Goal: Task Accomplishment & Management: Use online tool/utility

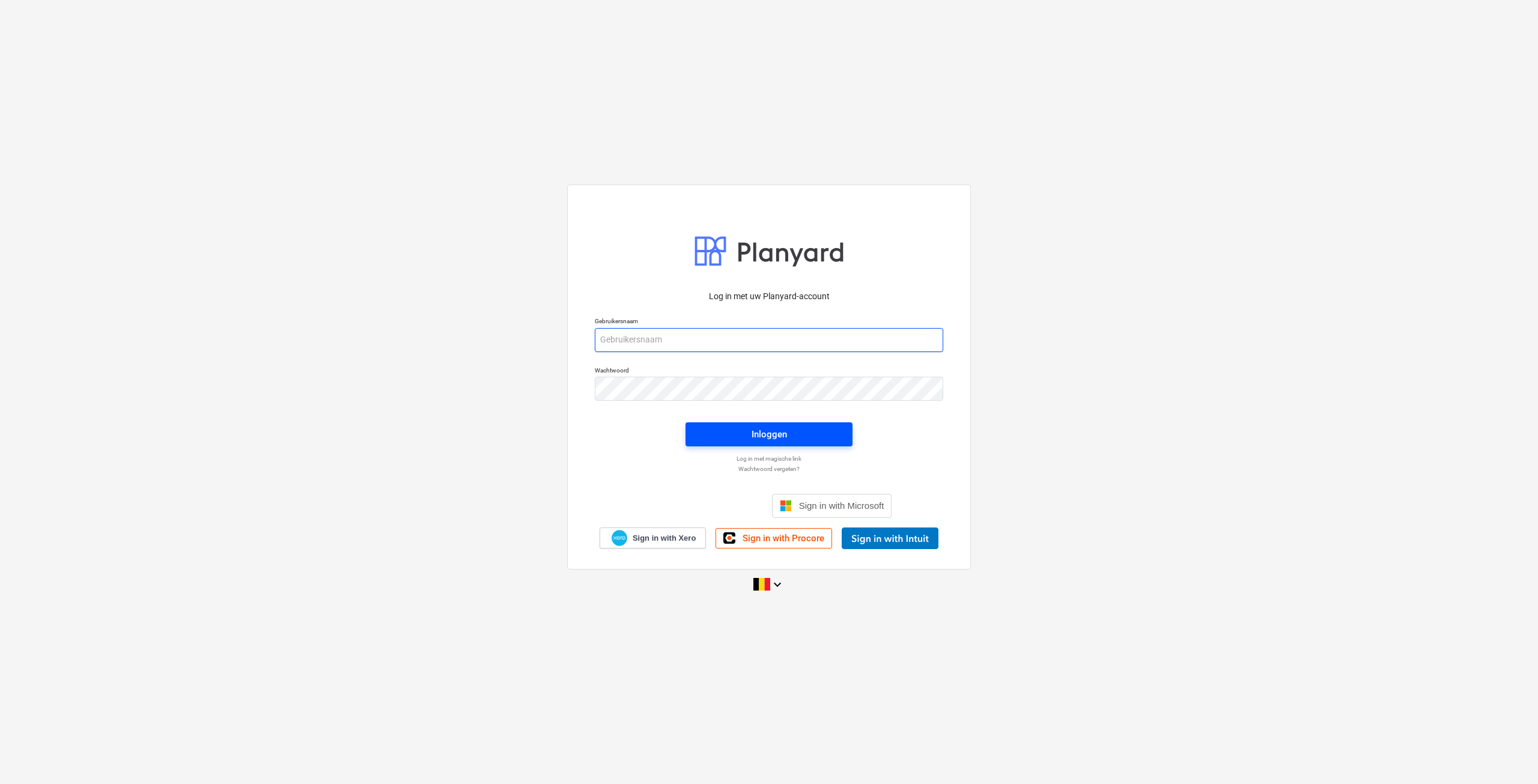
type input "[EMAIL_ADDRESS][DOMAIN_NAME]"
click at [809, 429] on span "Inloggen" at bounding box center [769, 434] width 138 height 16
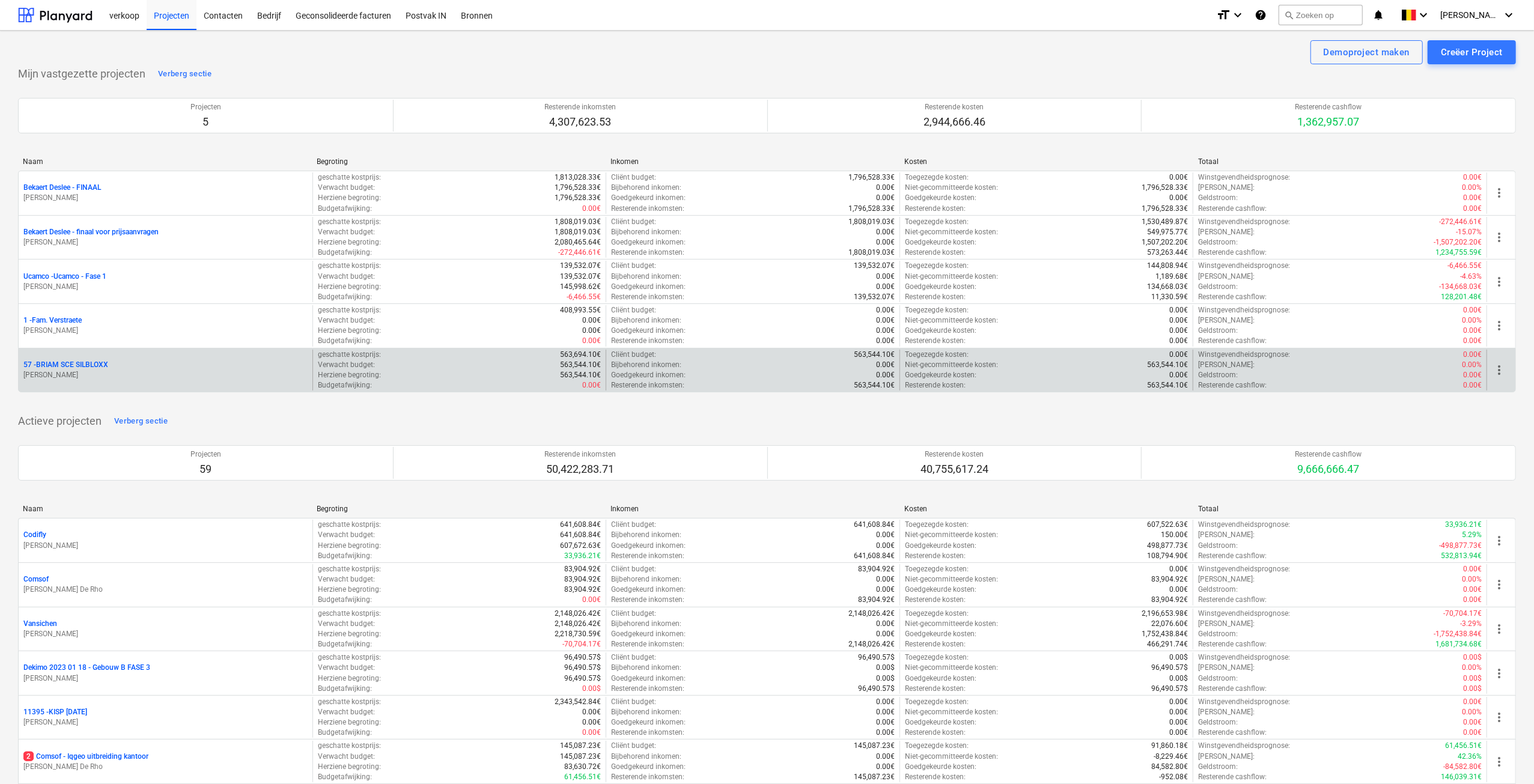
click at [107, 364] on p "57 - BRIAM SCE SILBLOXX" at bounding box center [65, 365] width 85 height 11
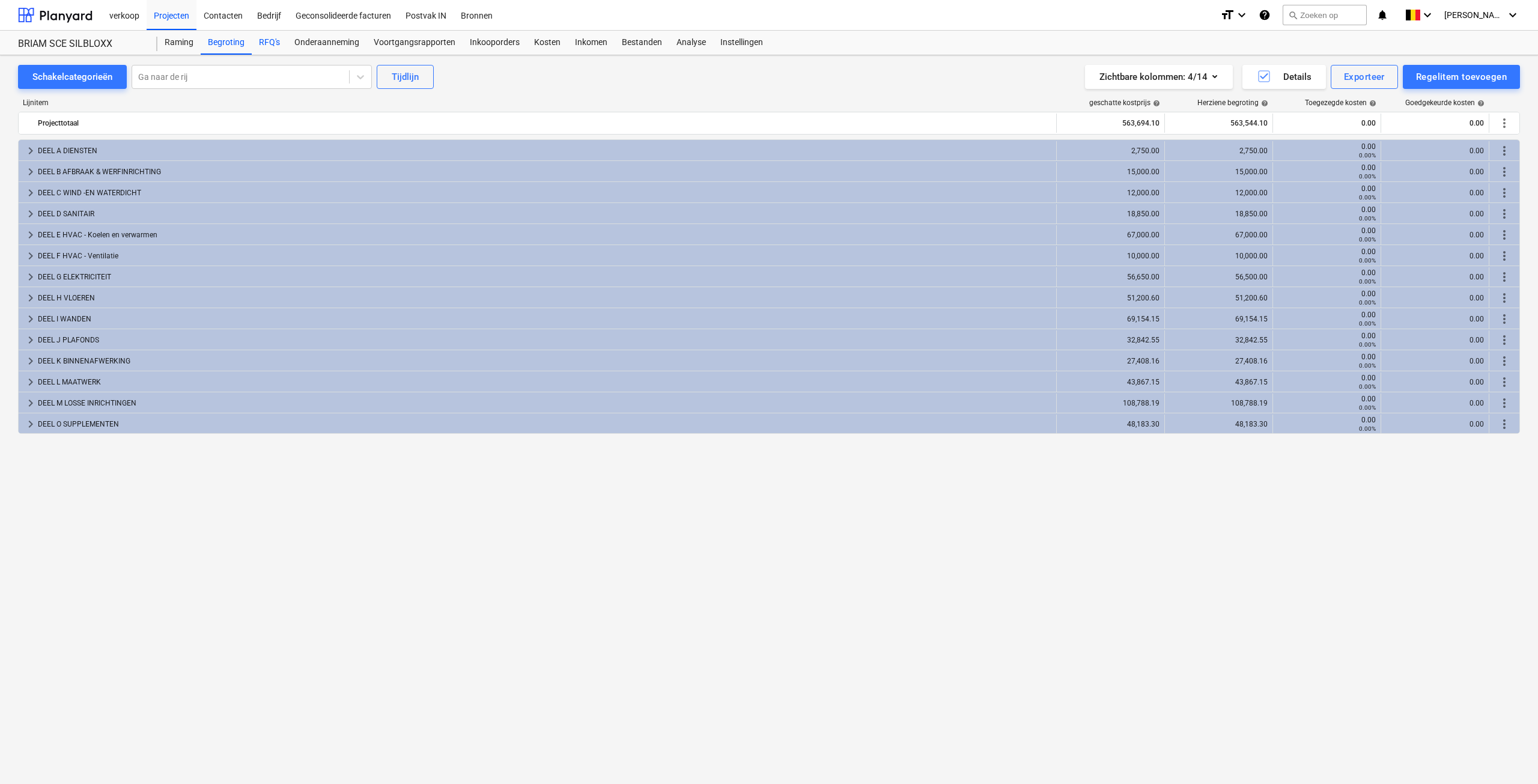
click at [267, 43] on div "RFQ's" at bounding box center [269, 43] width 35 height 24
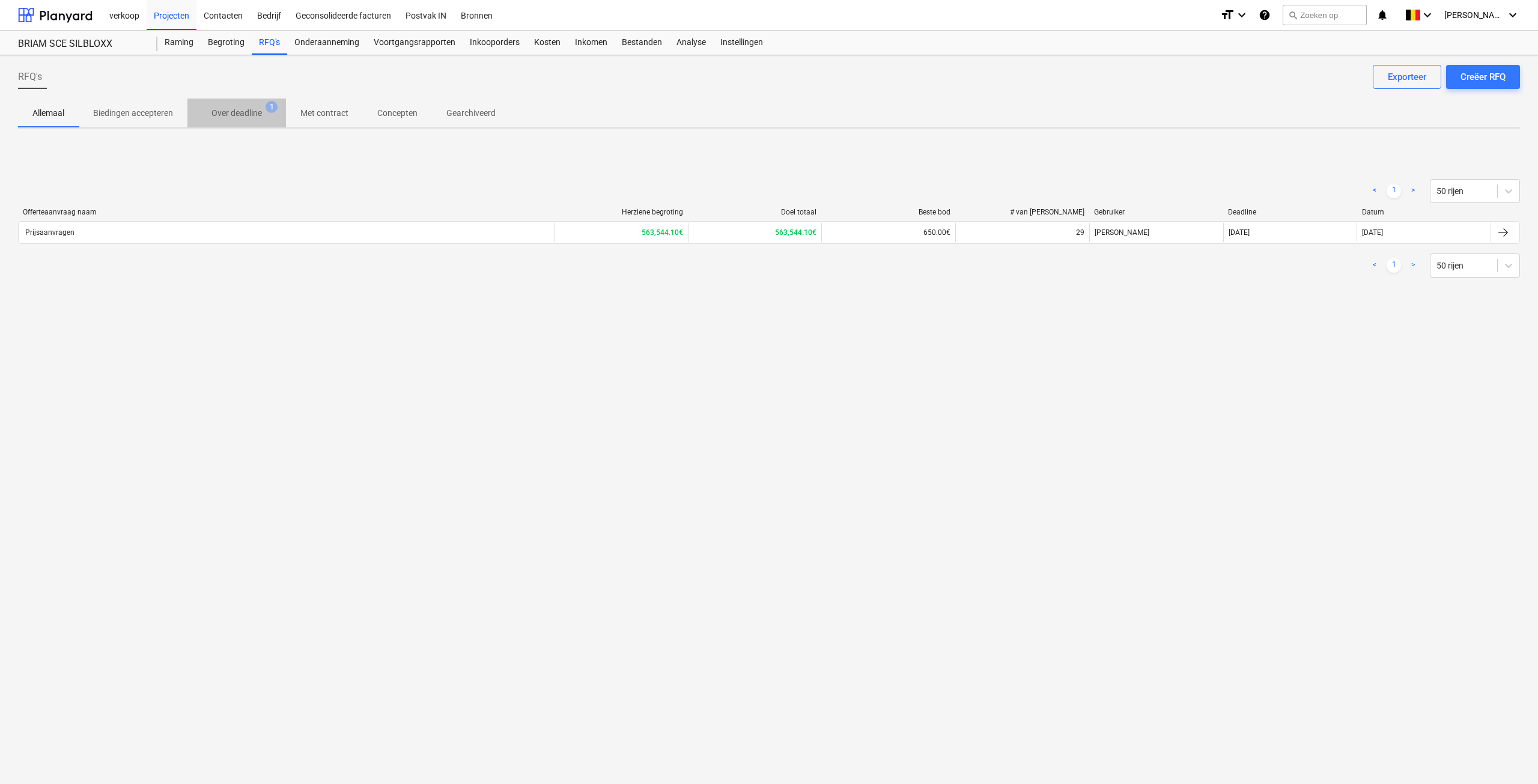
click at [245, 115] on p "Over deadline" at bounding box center [237, 113] width 51 height 13
click at [65, 116] on span "Allemaal" at bounding box center [49, 113] width 60 height 19
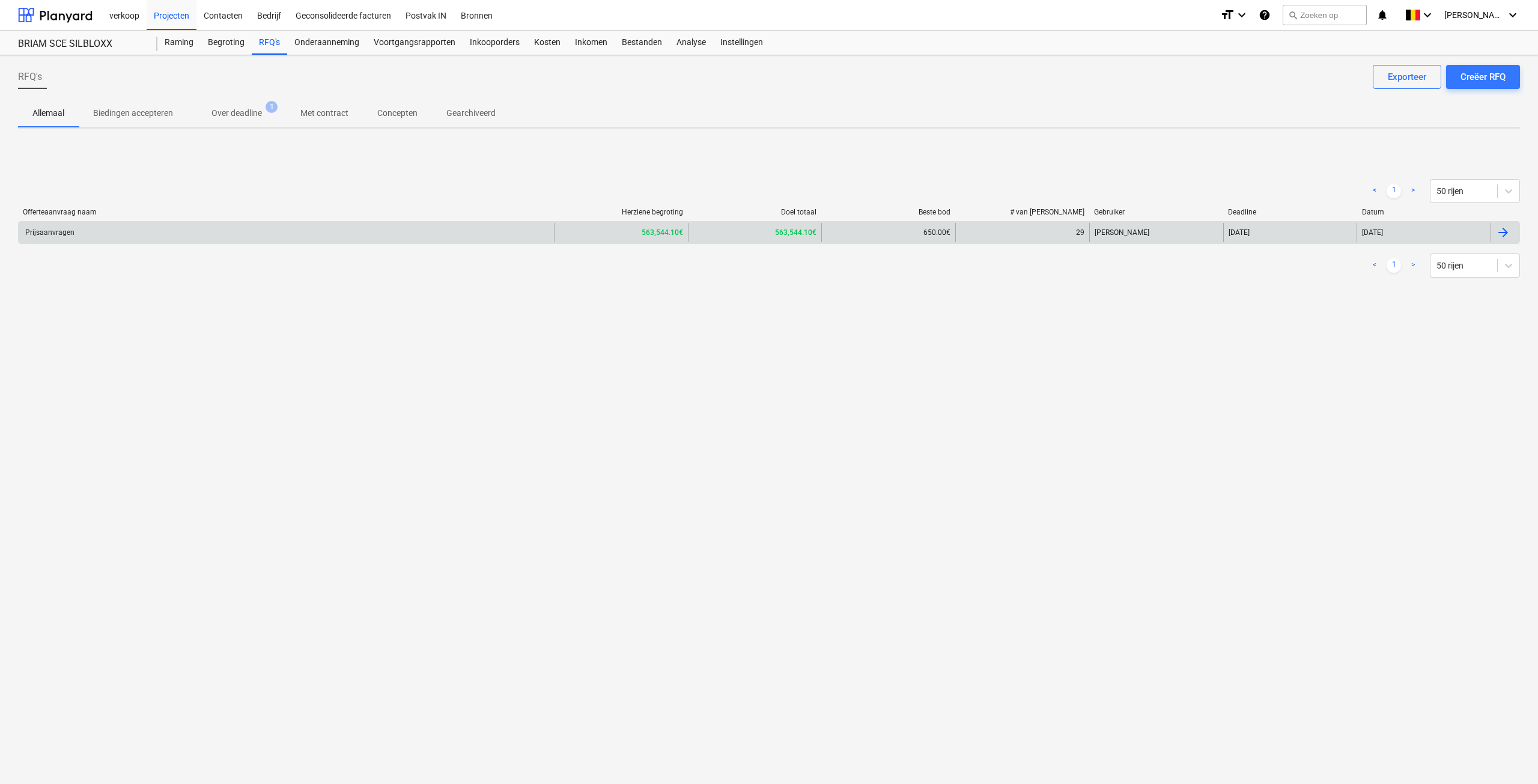
click at [73, 229] on div "Prijsaanvragen" at bounding box center [286, 232] width 535 height 19
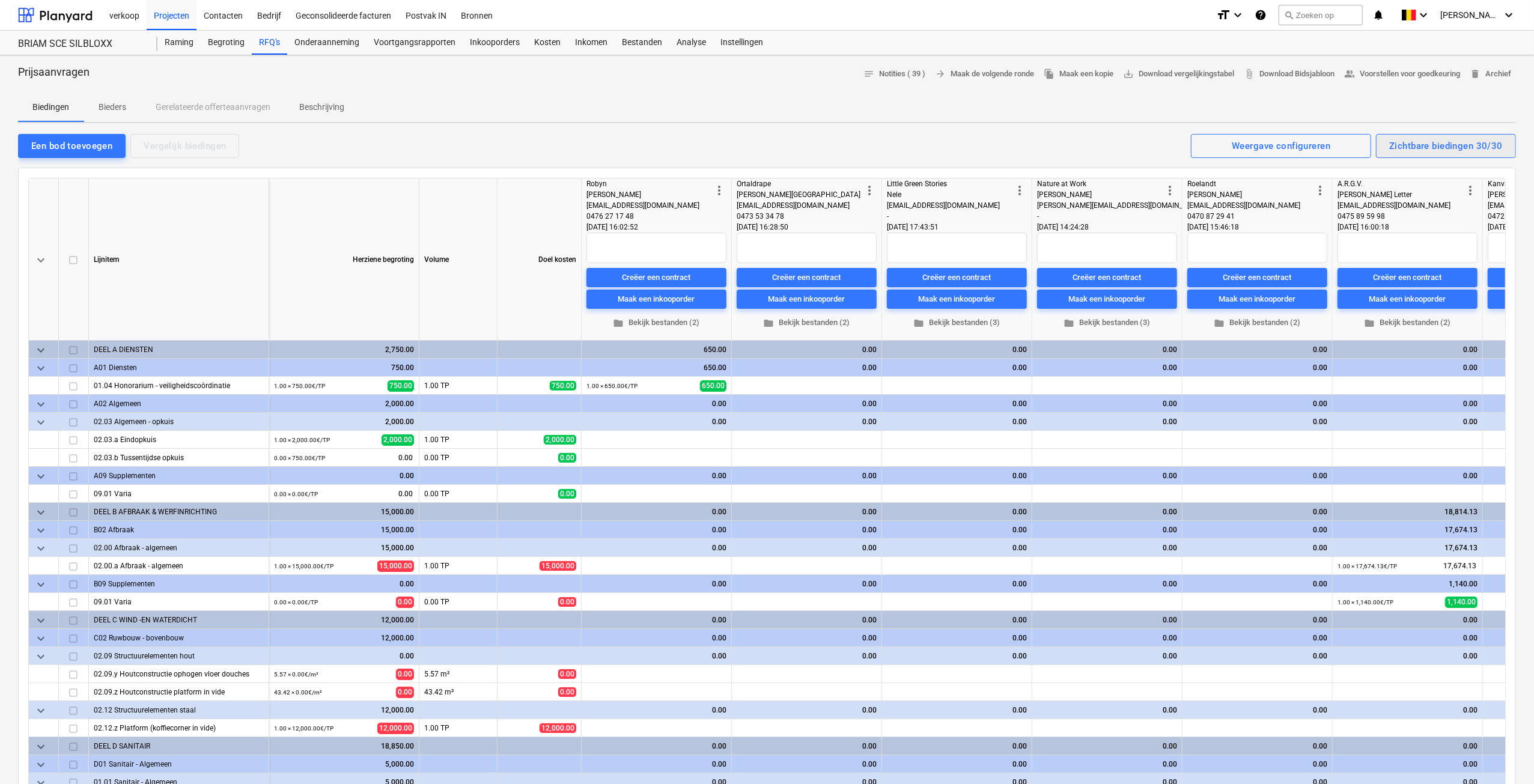
click at [1448, 146] on div "Zichtbare biedingen 30/30" at bounding box center [1446, 146] width 114 height 16
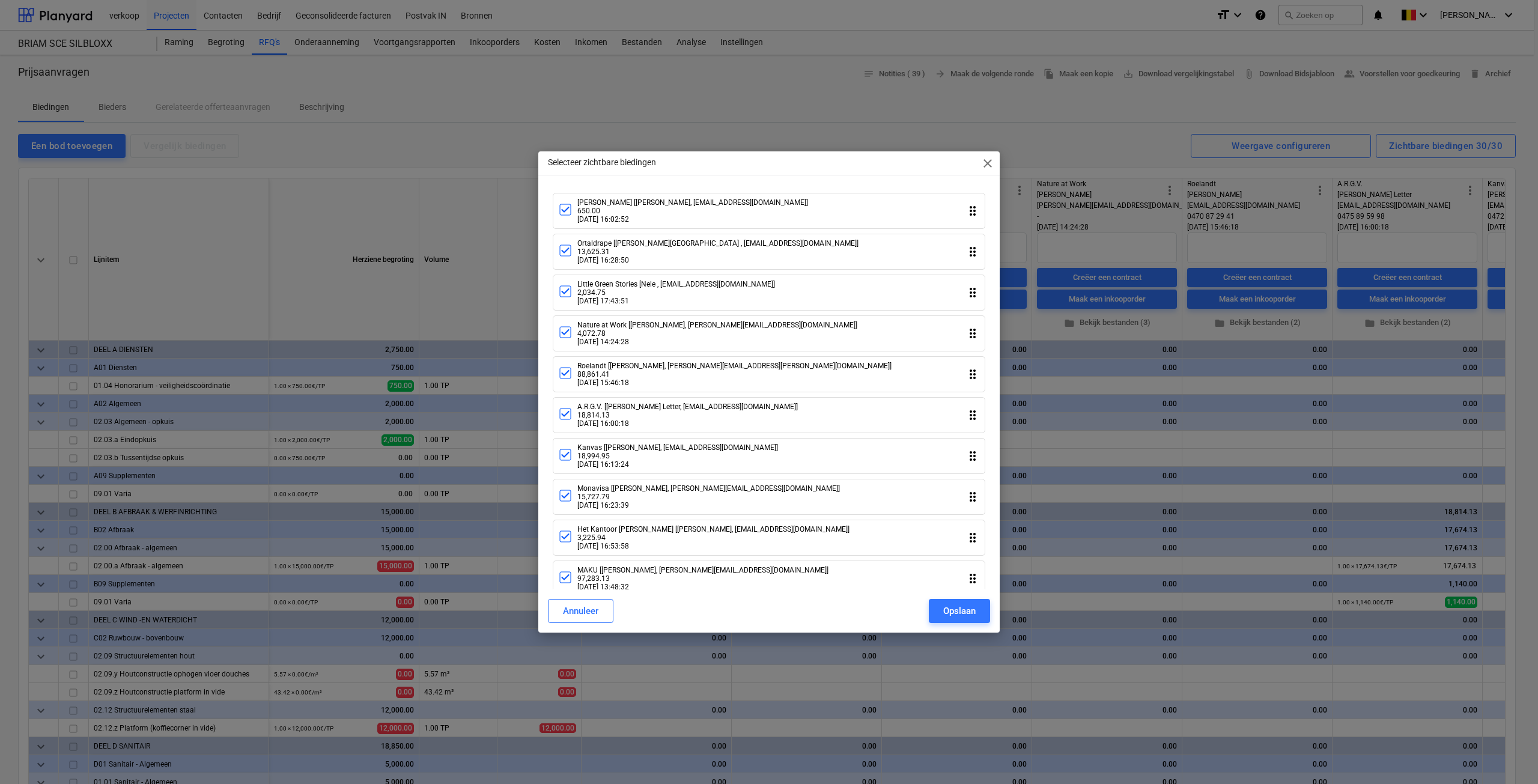
click at [568, 206] on icon at bounding box center [565, 209] width 15 height 15
click at [564, 256] on icon at bounding box center [565, 251] width 15 height 15
click at [569, 294] on icon at bounding box center [565, 291] width 15 height 15
click at [566, 338] on icon at bounding box center [565, 332] width 15 height 15
drag, startPoint x: 563, startPoint y: 384, endPoint x: 566, endPoint y: 393, distance: 9.5
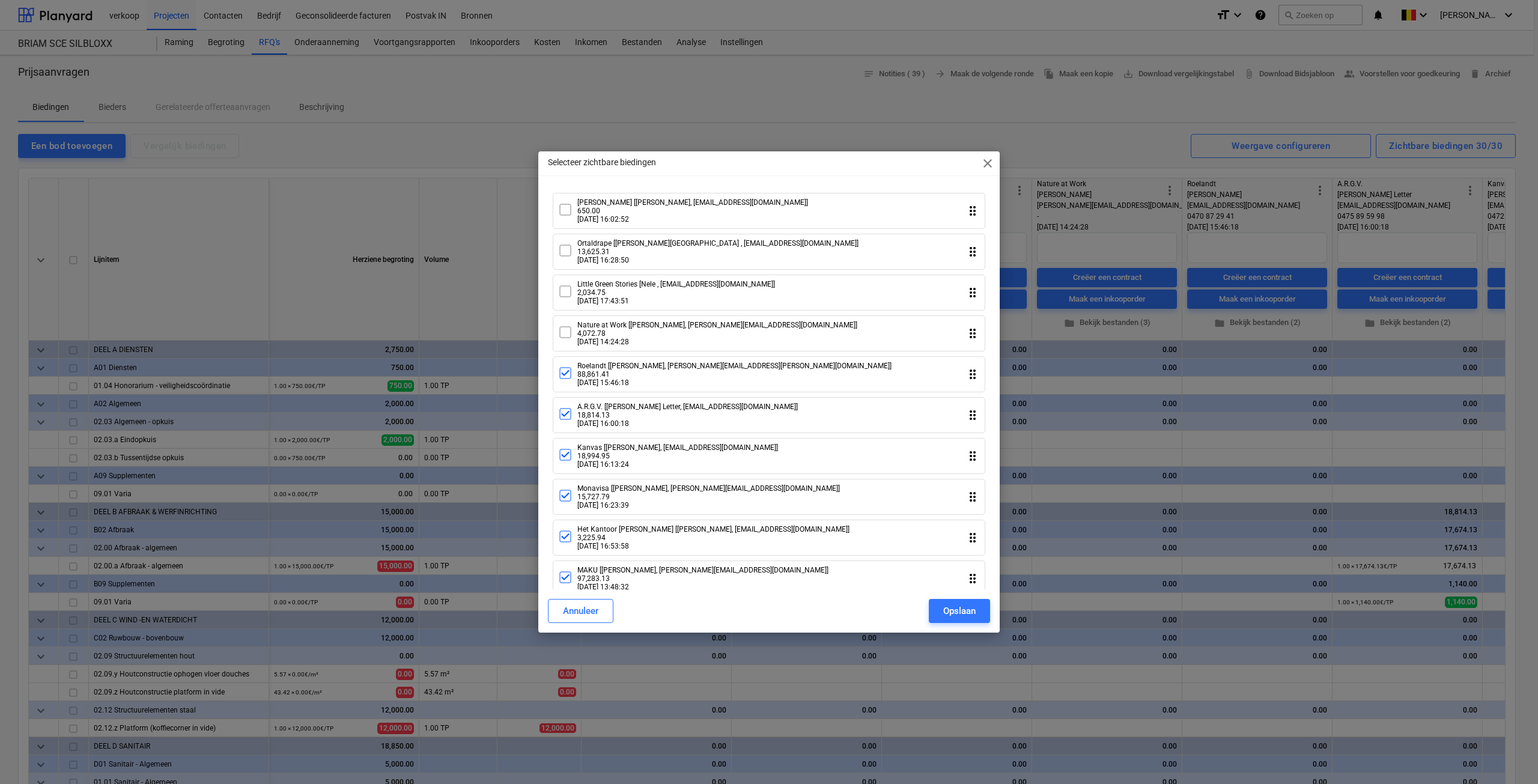
click at [564, 387] on div "Roelandt [[PERSON_NAME], [PERSON_NAME][EMAIL_ADDRESS][PERSON_NAME][DOMAIN_NAME]…" at bounding box center [725, 374] width 333 height 25
click at [567, 421] on icon at bounding box center [565, 414] width 15 height 15
click at [567, 460] on icon at bounding box center [565, 455] width 15 height 15
click at [566, 503] on icon at bounding box center [565, 495] width 15 height 15
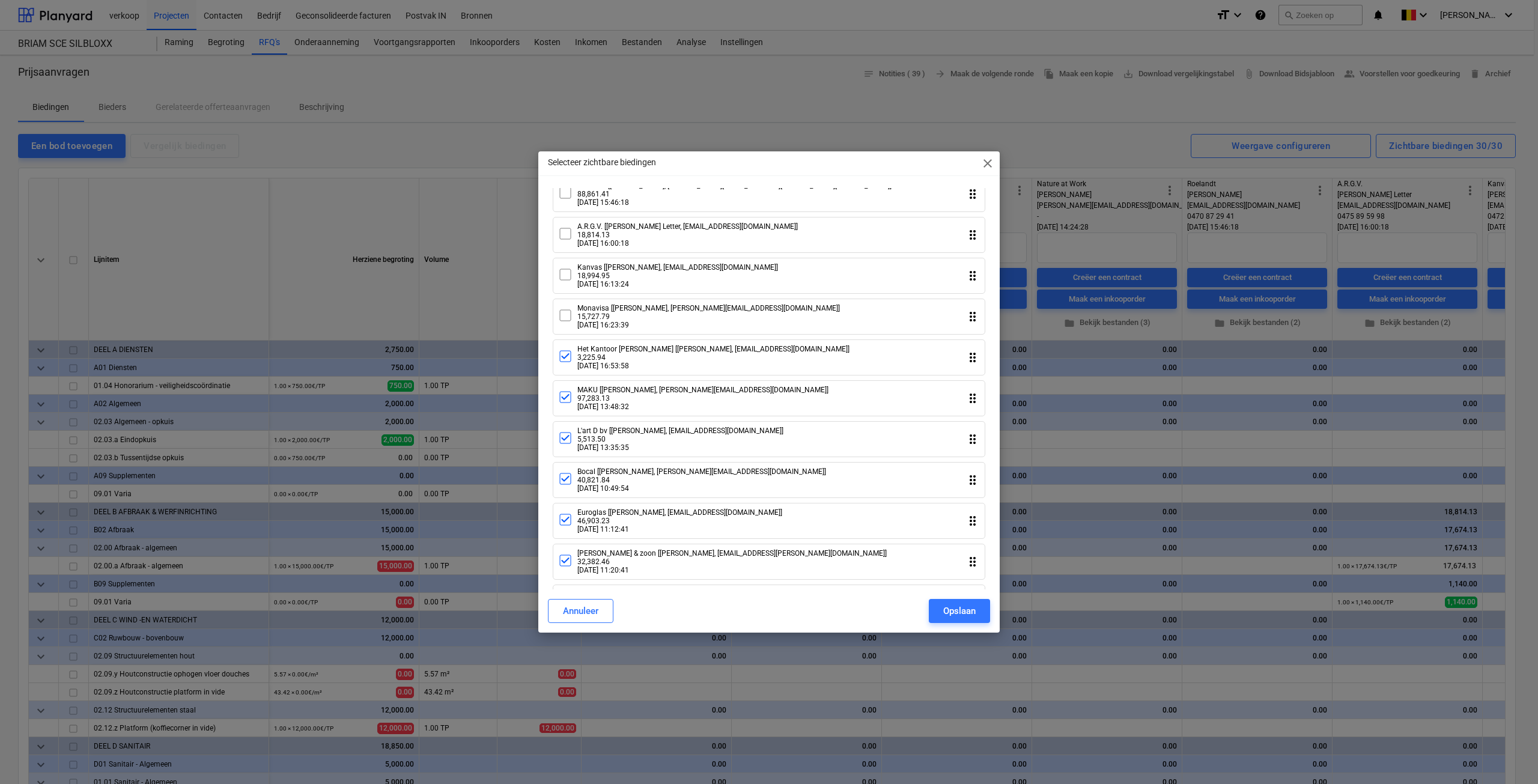
click at [566, 363] on icon at bounding box center [565, 356] width 15 height 15
click at [564, 411] on div "MAKU [[PERSON_NAME], [PERSON_NAME][EMAIL_ADDRESS][DOMAIN_NAME]] 97,283.13 [DATE…" at bounding box center [694, 398] width 270 height 25
click at [566, 443] on icon at bounding box center [564, 437] width 11 height 11
click at [566, 486] on icon at bounding box center [565, 479] width 15 height 15
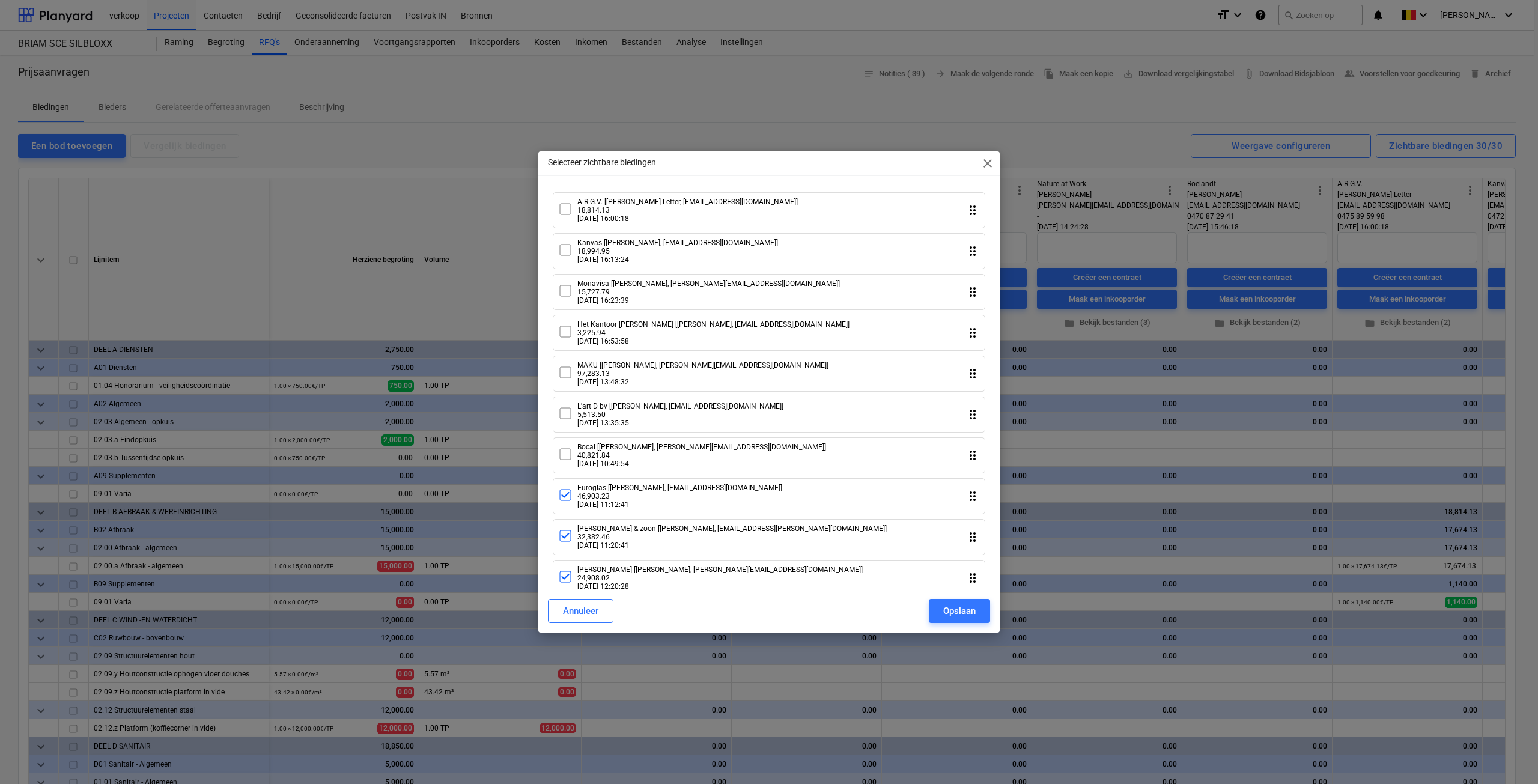
scroll to position [300, 0]
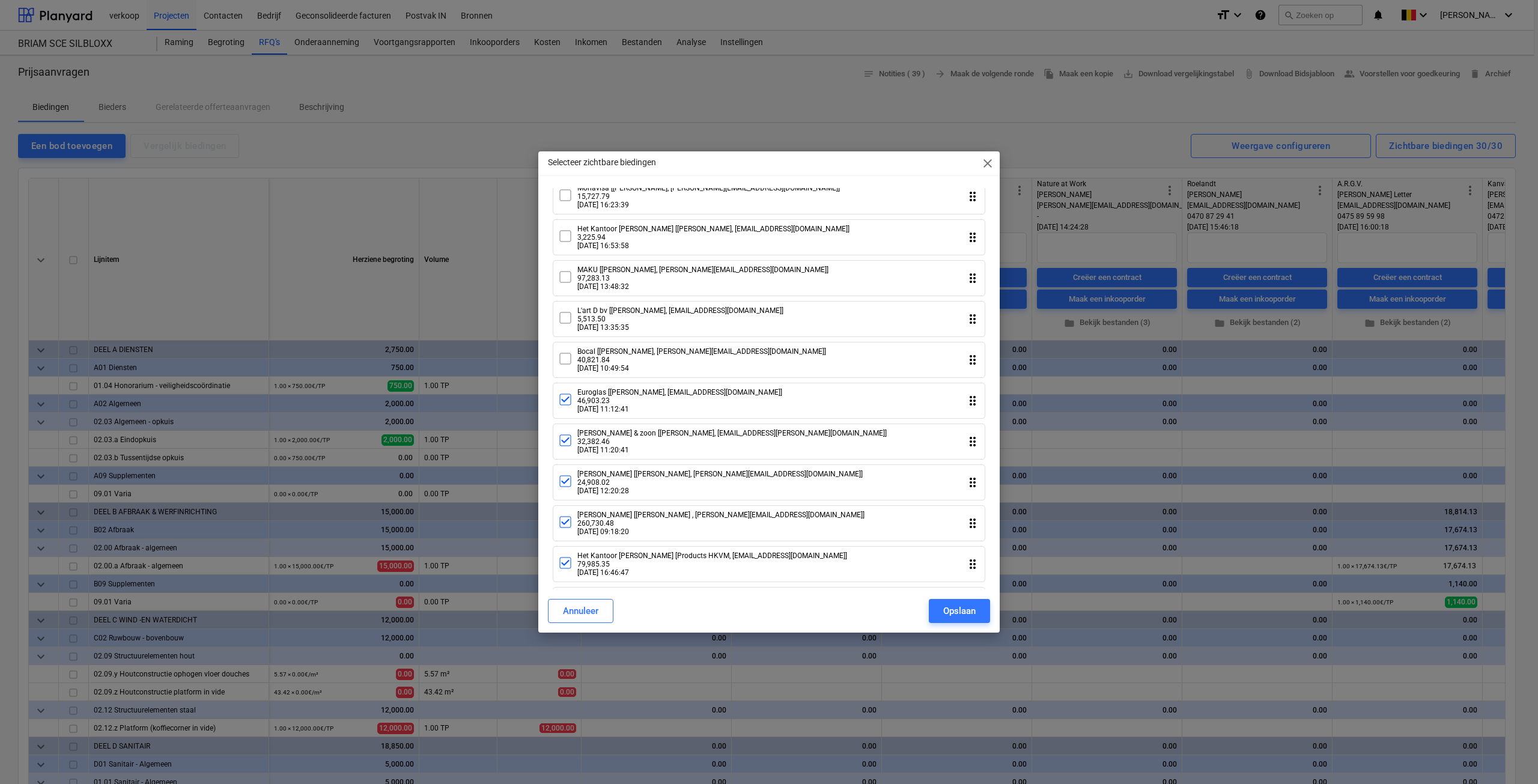
click at [566, 407] on icon at bounding box center [565, 399] width 15 height 15
click at [562, 443] on icon at bounding box center [565, 440] width 8 height 6
click at [563, 489] on icon at bounding box center [565, 481] width 15 height 15
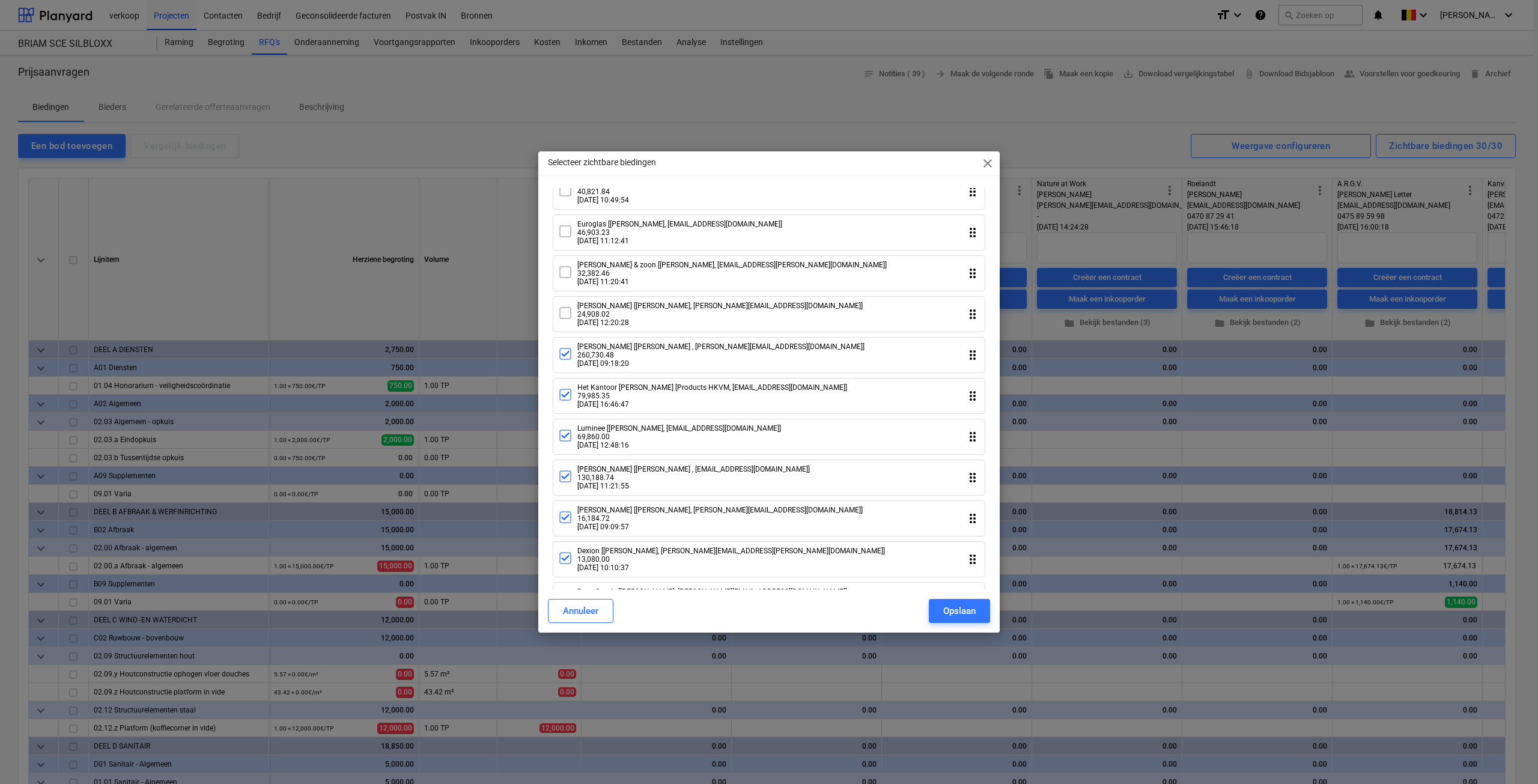
scroll to position [481, 0]
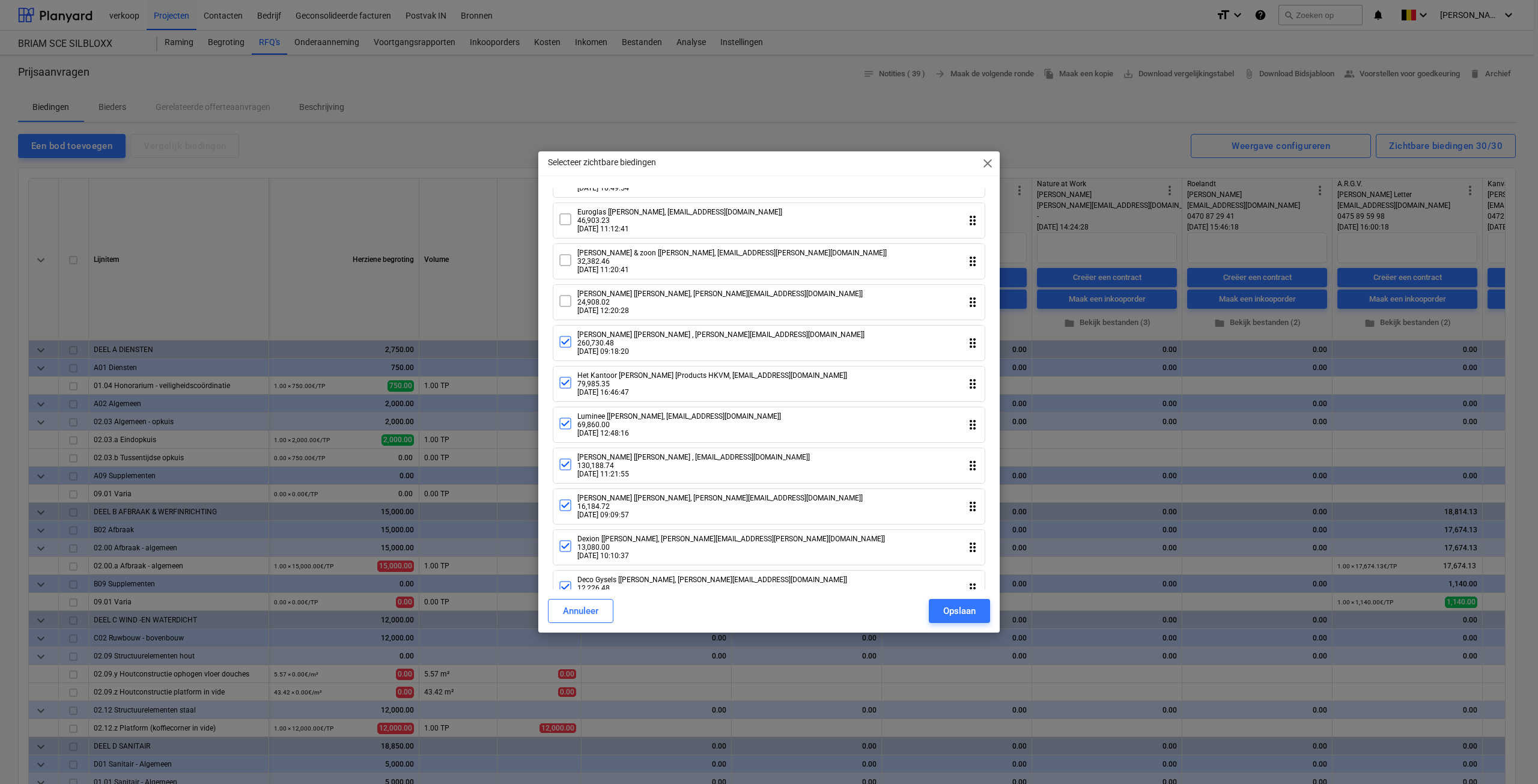
click at [572, 396] on div "Het Kantoor [PERSON_NAME] [Products HKVM, [EMAIL_ADDRESS][DOMAIN_NAME]] 79,985.…" at bounding box center [703, 384] width 290 height 25
click at [569, 437] on div "Luminee [[PERSON_NAME], [EMAIL_ADDRESS][DOMAIN_NAME]] 69,860.00 [DATE] 12:48:16" at bounding box center [669, 425] width 222 height 25
click at [569, 513] on icon at bounding box center [565, 505] width 15 height 15
click at [568, 554] on icon at bounding box center [565, 546] width 15 height 15
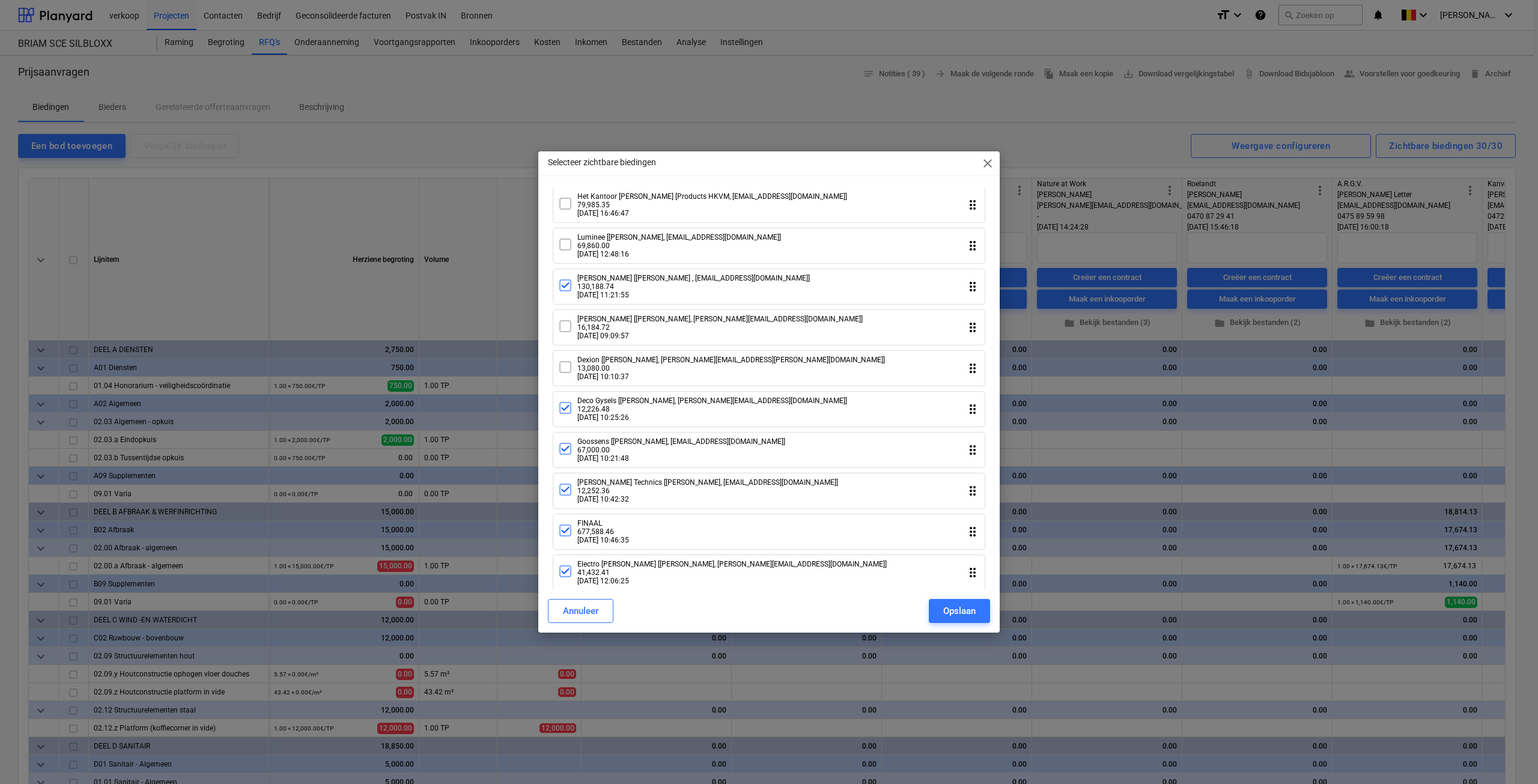
scroll to position [661, 0]
click at [571, 414] on icon at bounding box center [565, 406] width 15 height 15
click at [565, 455] on icon at bounding box center [565, 447] width 15 height 15
click at [564, 492] on icon at bounding box center [565, 489] width 8 height 6
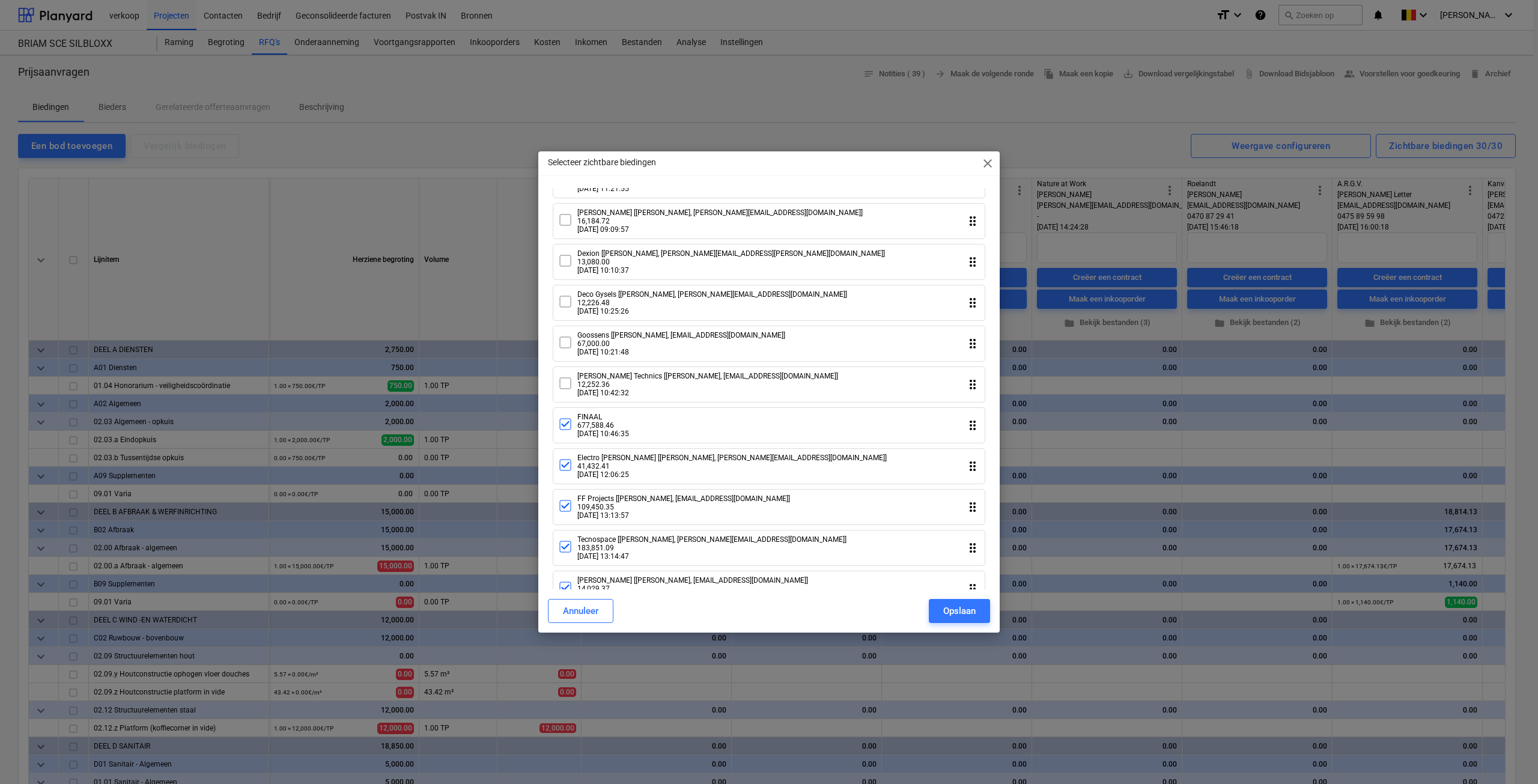
scroll to position [781, 0]
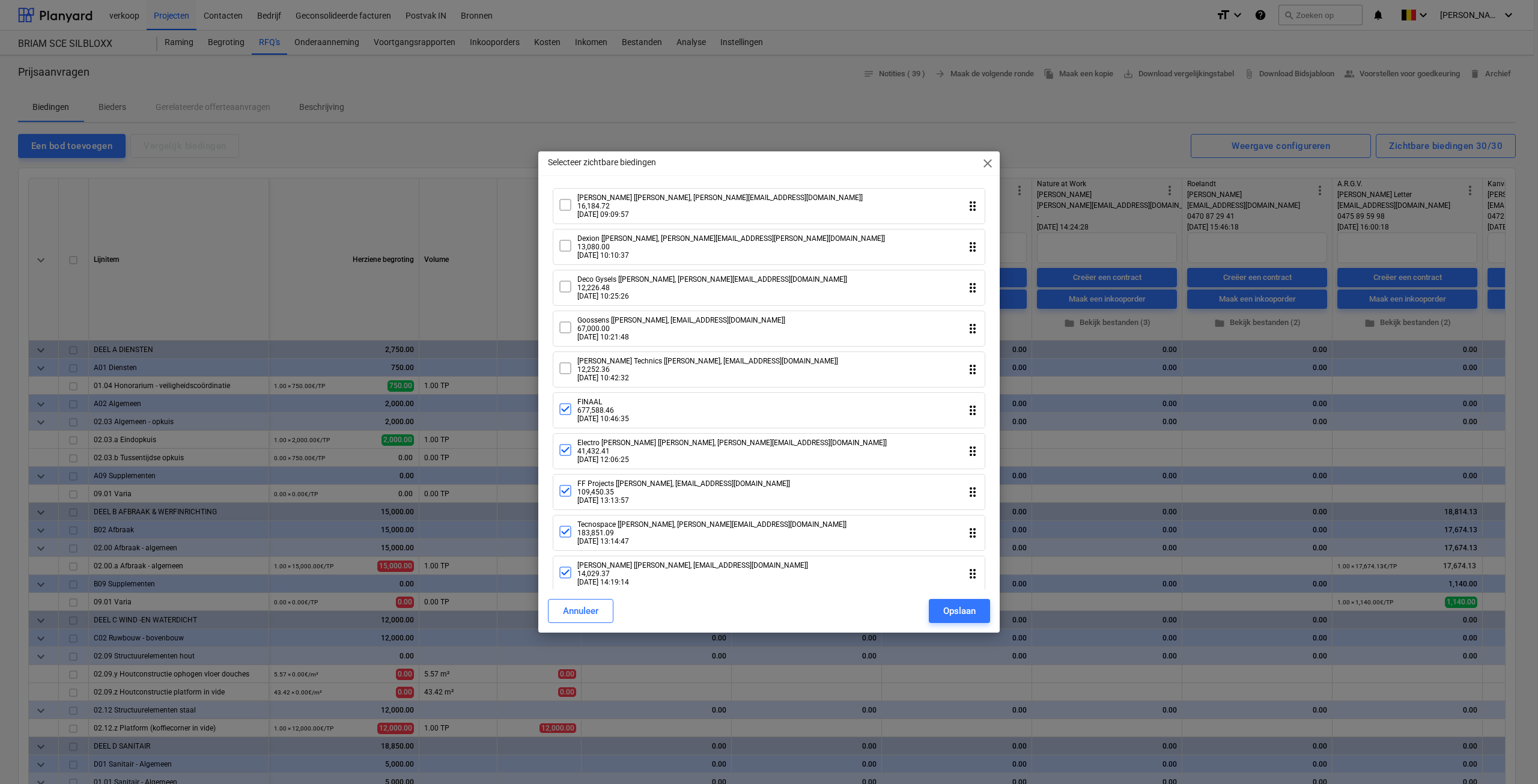
click at [570, 415] on icon at bounding box center [564, 409] width 11 height 11
click at [567, 458] on icon at bounding box center [565, 450] width 15 height 15
click at [567, 494] on icon at bounding box center [565, 491] width 8 height 6
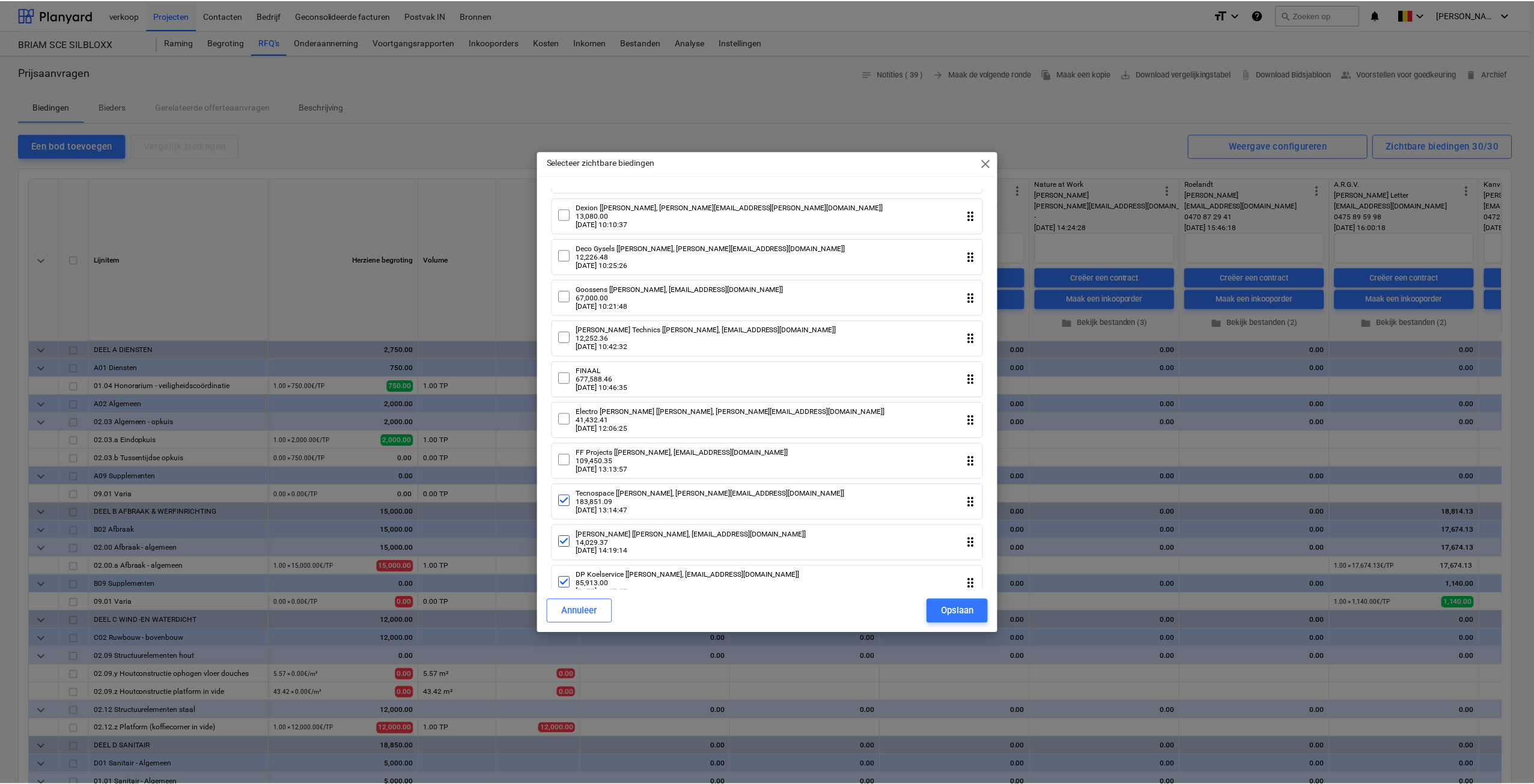
scroll to position [858, 0]
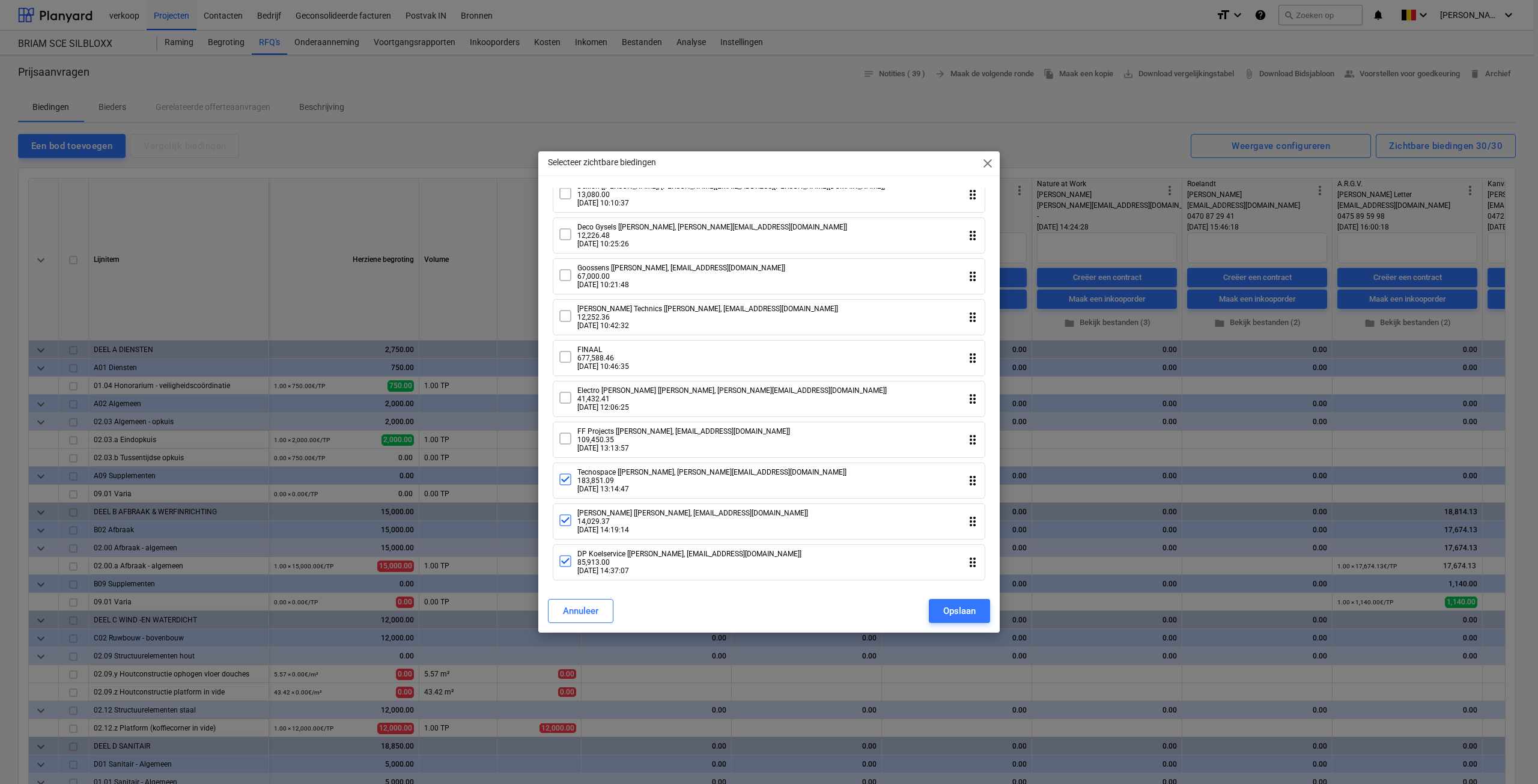
click at [565, 528] on div at bounding box center [565, 521] width 15 height 17
click at [564, 557] on icon at bounding box center [565, 561] width 15 height 15
click at [962, 610] on div "Opslaan" at bounding box center [959, 611] width 32 height 16
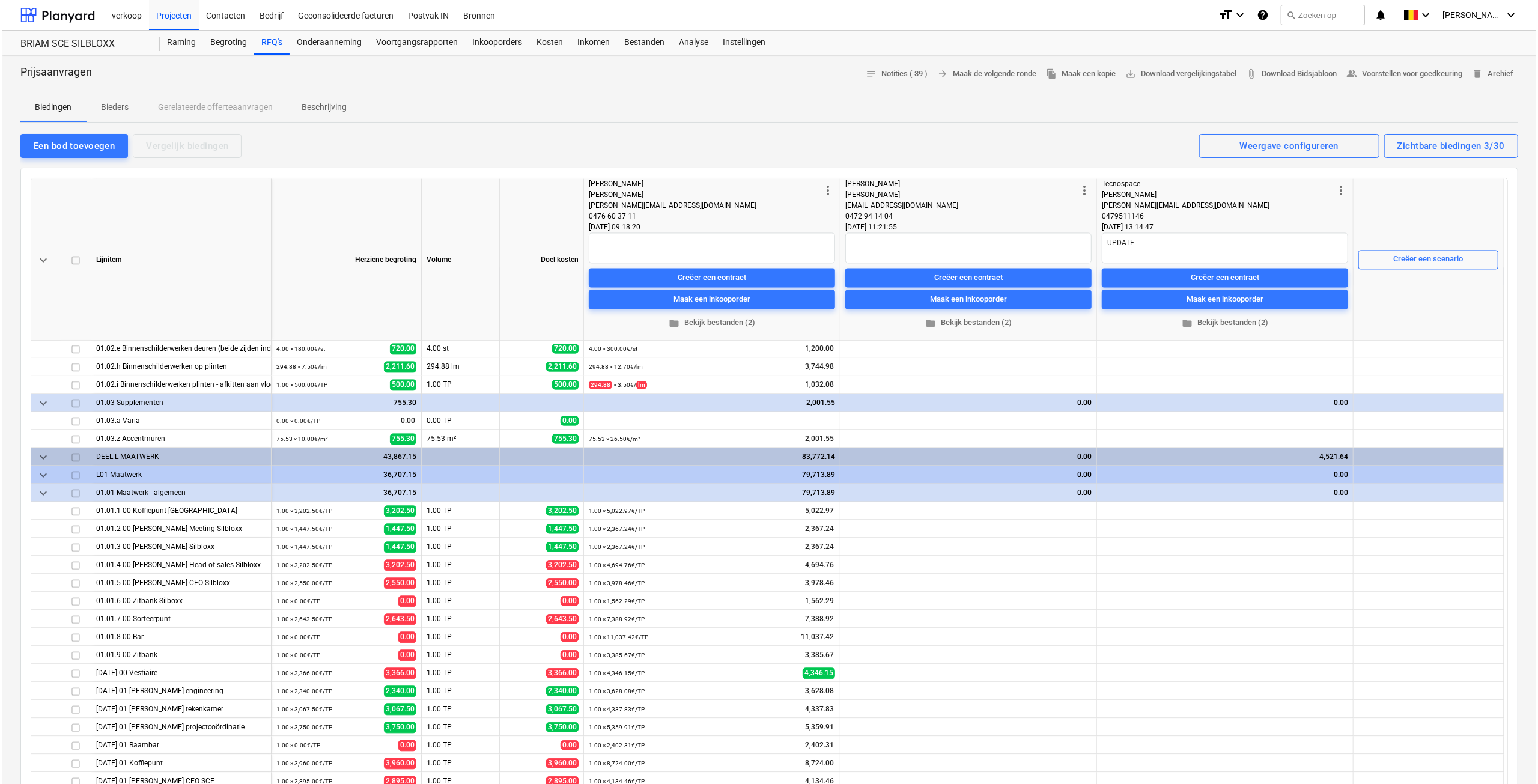
scroll to position [2584, 0]
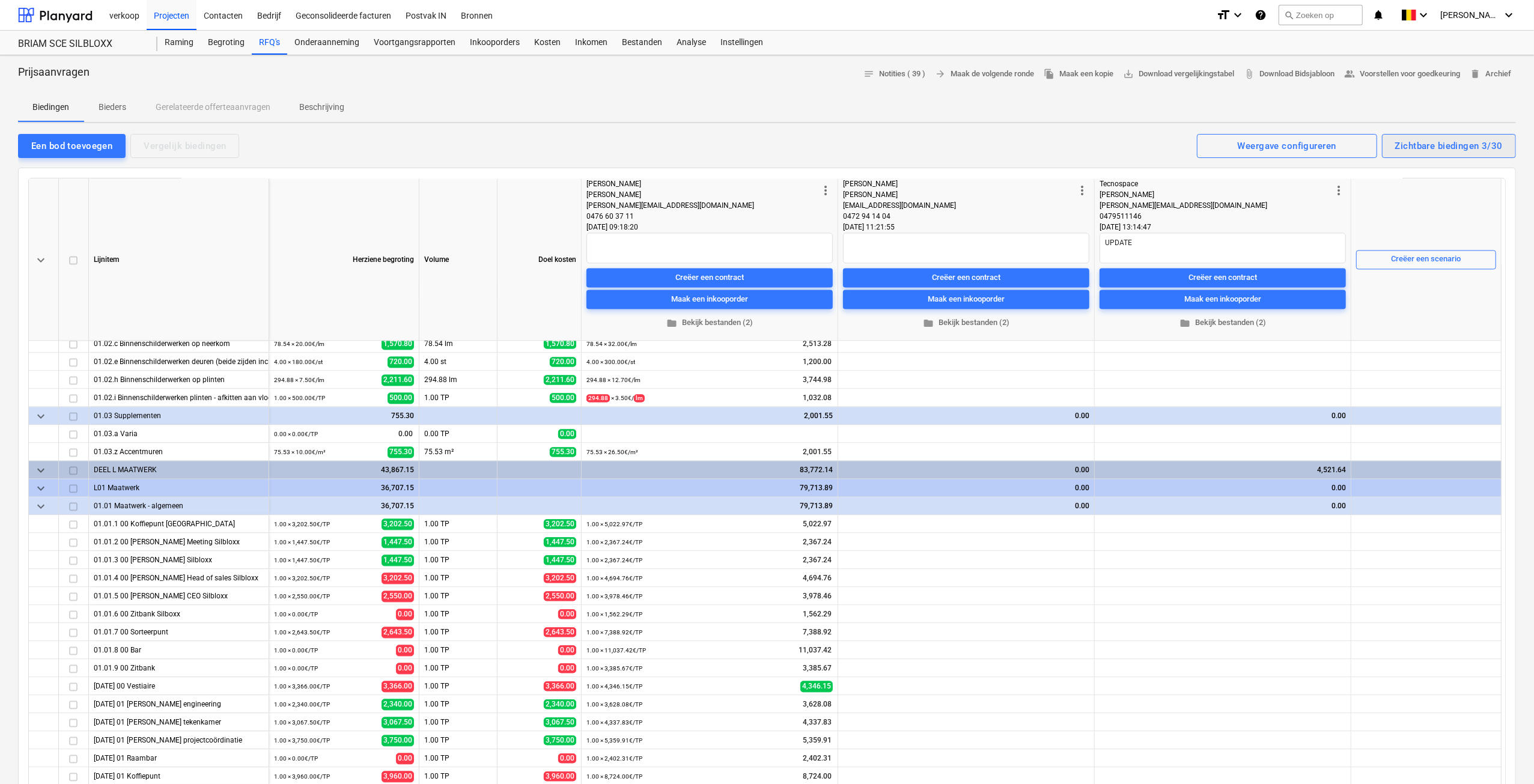
click at [1420, 139] on div "Zichtbare biedingen 3/30" at bounding box center [1449, 146] width 108 height 16
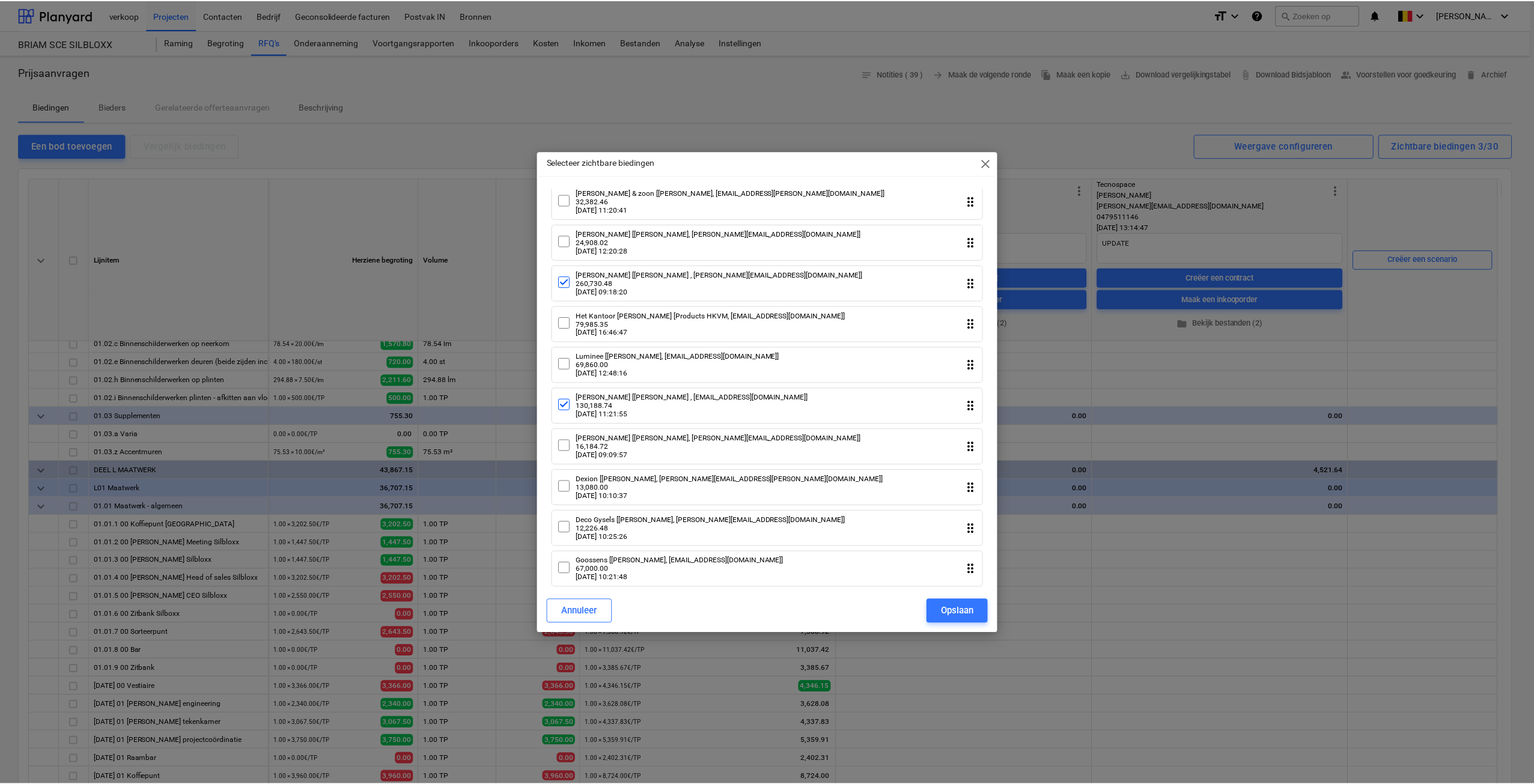
scroll to position [601, 0]
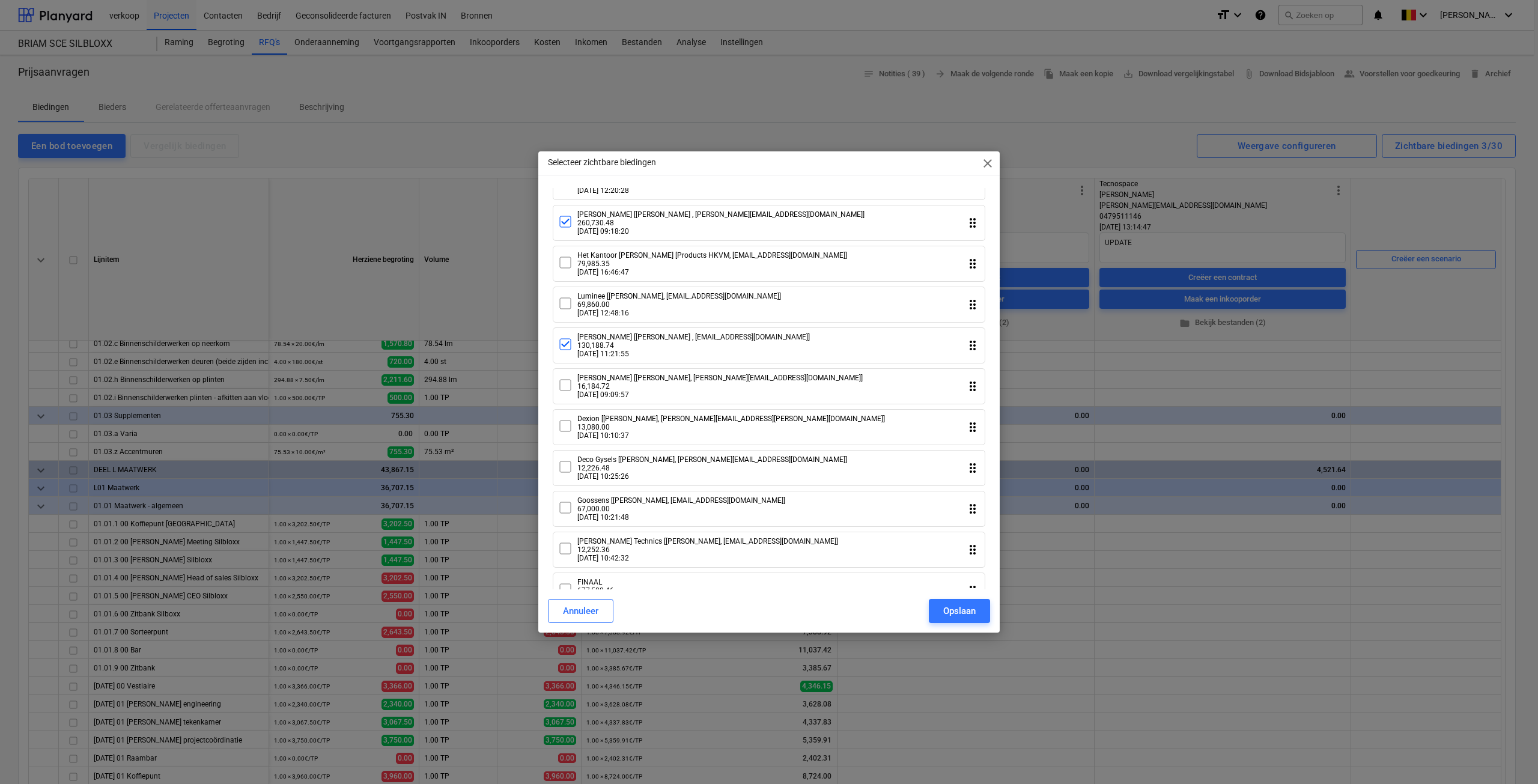
click at [576, 522] on div "Goossens [[PERSON_NAME], [EMAIL_ADDRESS][DOMAIN_NAME]] 67,000.00 [DATE] 10:21:48" at bounding box center [672, 509] width 227 height 25
click at [564, 515] on icon at bounding box center [565, 507] width 15 height 15
click at [563, 515] on icon at bounding box center [565, 507] width 15 height 15
click at [952, 609] on div "Opslaan" at bounding box center [959, 611] width 32 height 16
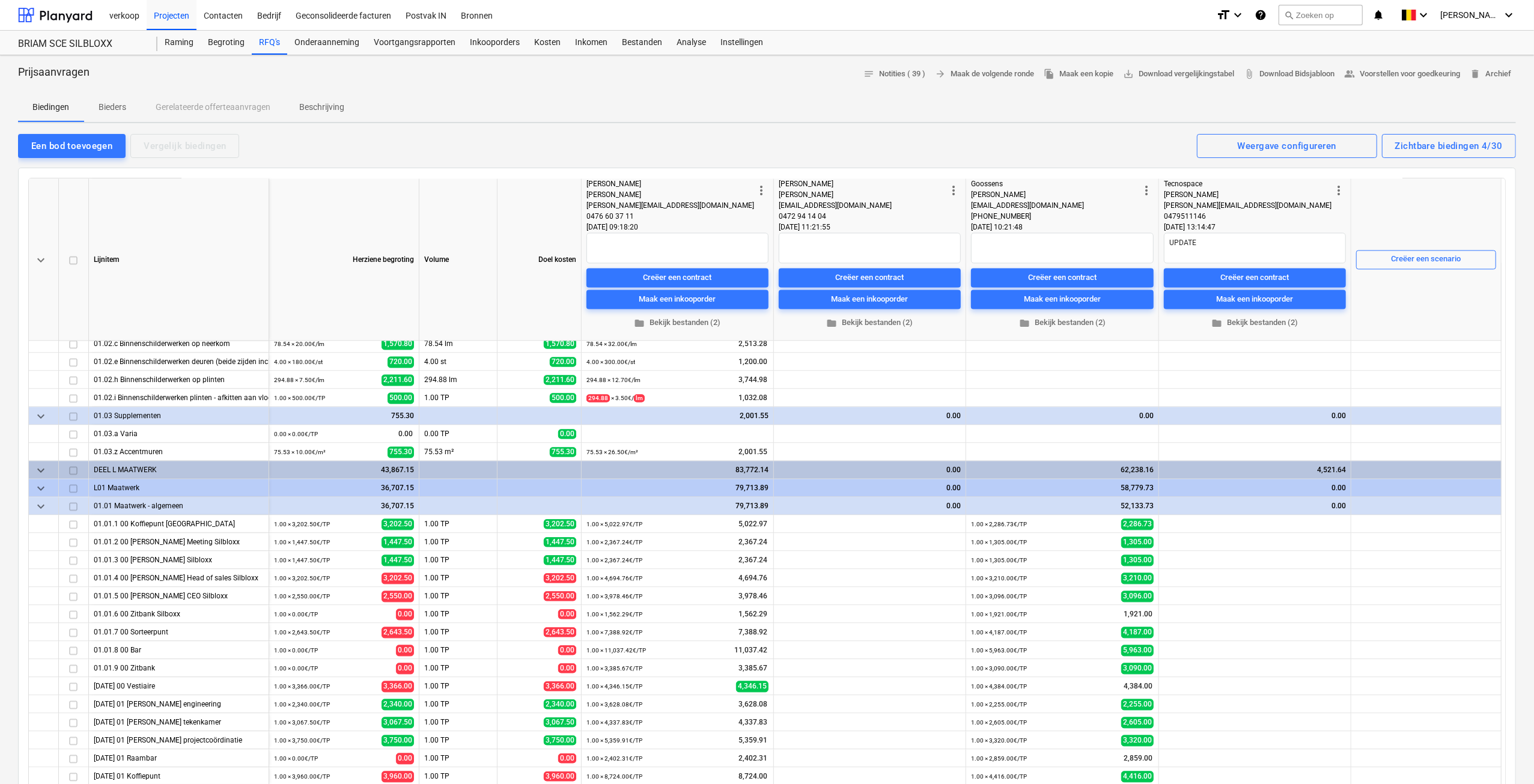
type textarea "x"
